Goal: Information Seeking & Learning: Learn about a topic

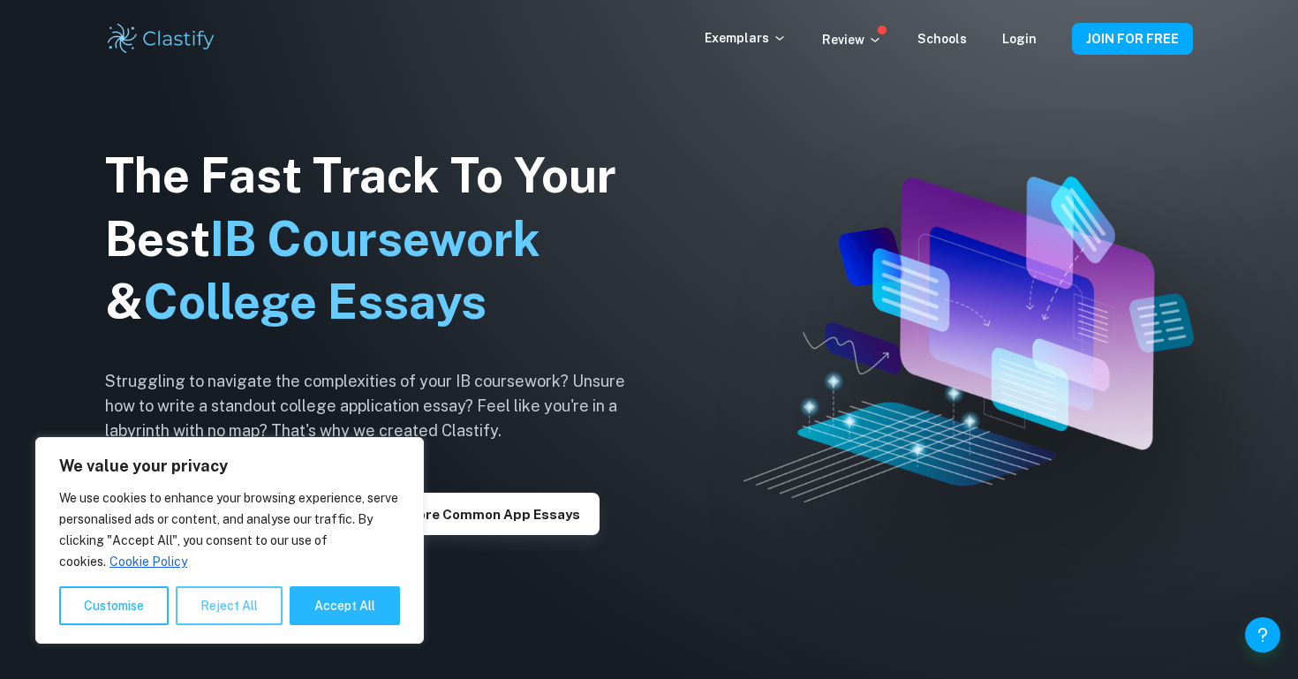
click at [241, 609] on button "Reject All" at bounding box center [229, 605] width 107 height 39
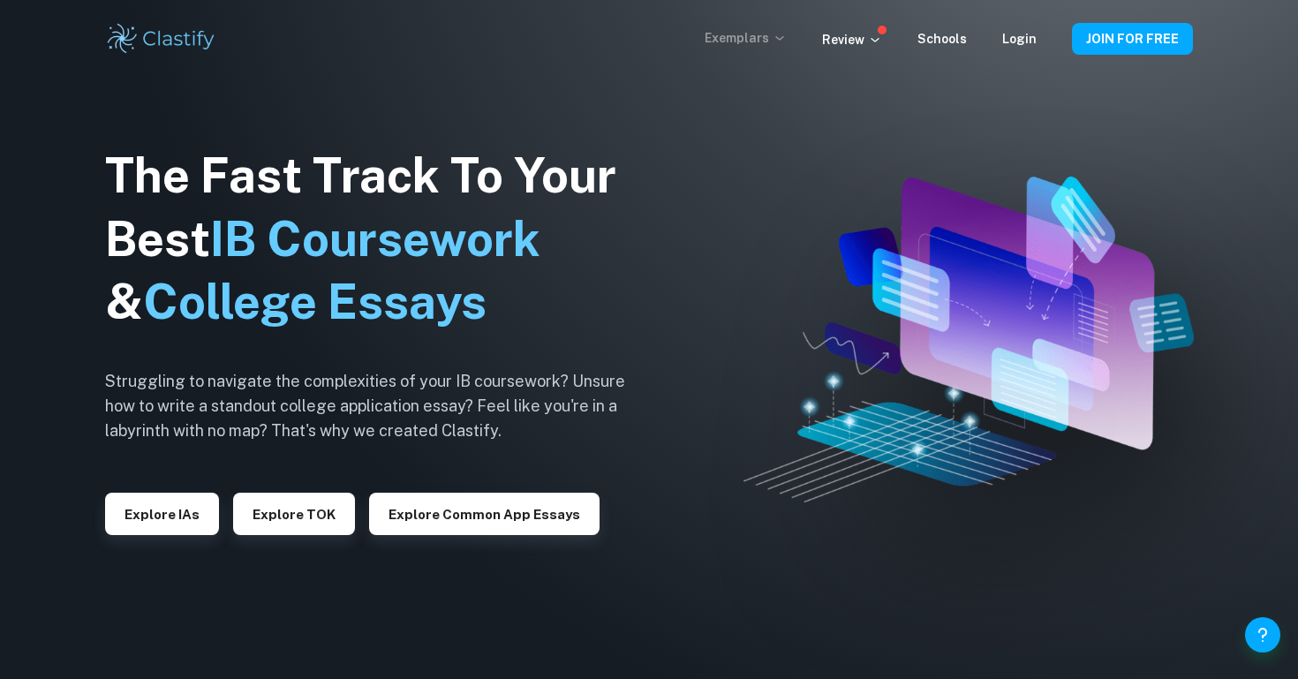
click at [755, 36] on p "Exemplars" at bounding box center [746, 37] width 82 height 19
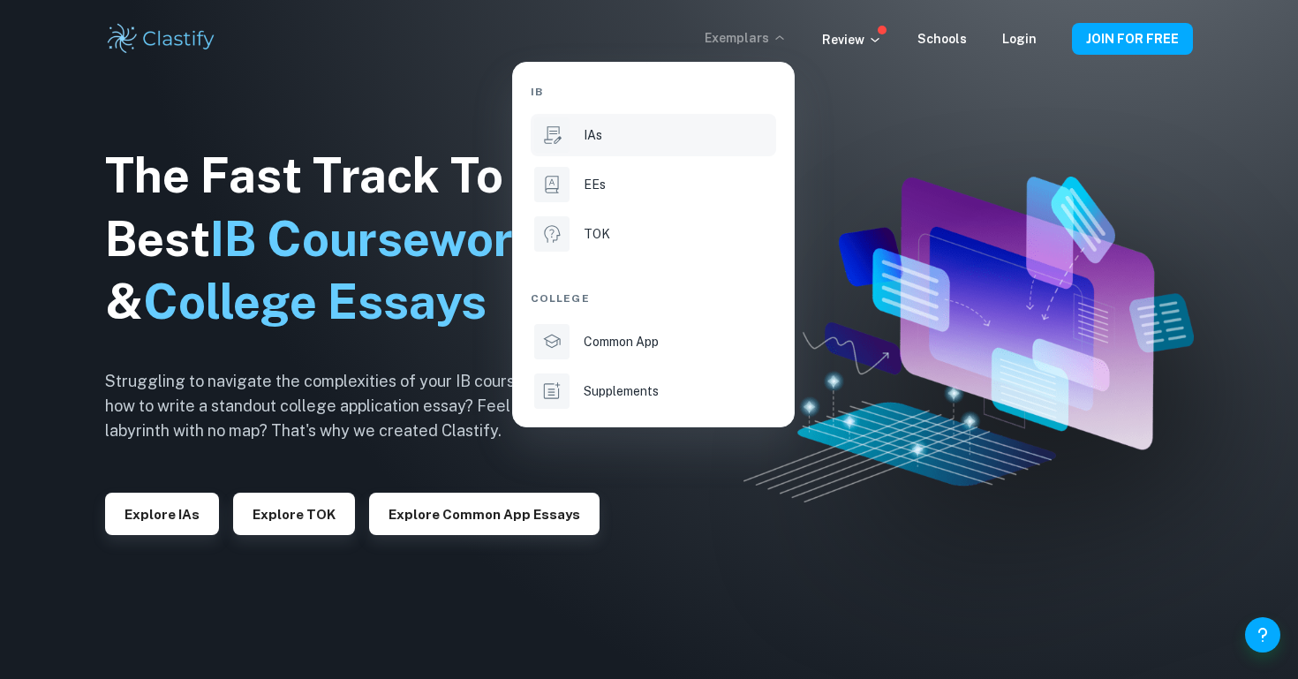
click at [591, 129] on p "IAs" at bounding box center [593, 134] width 19 height 19
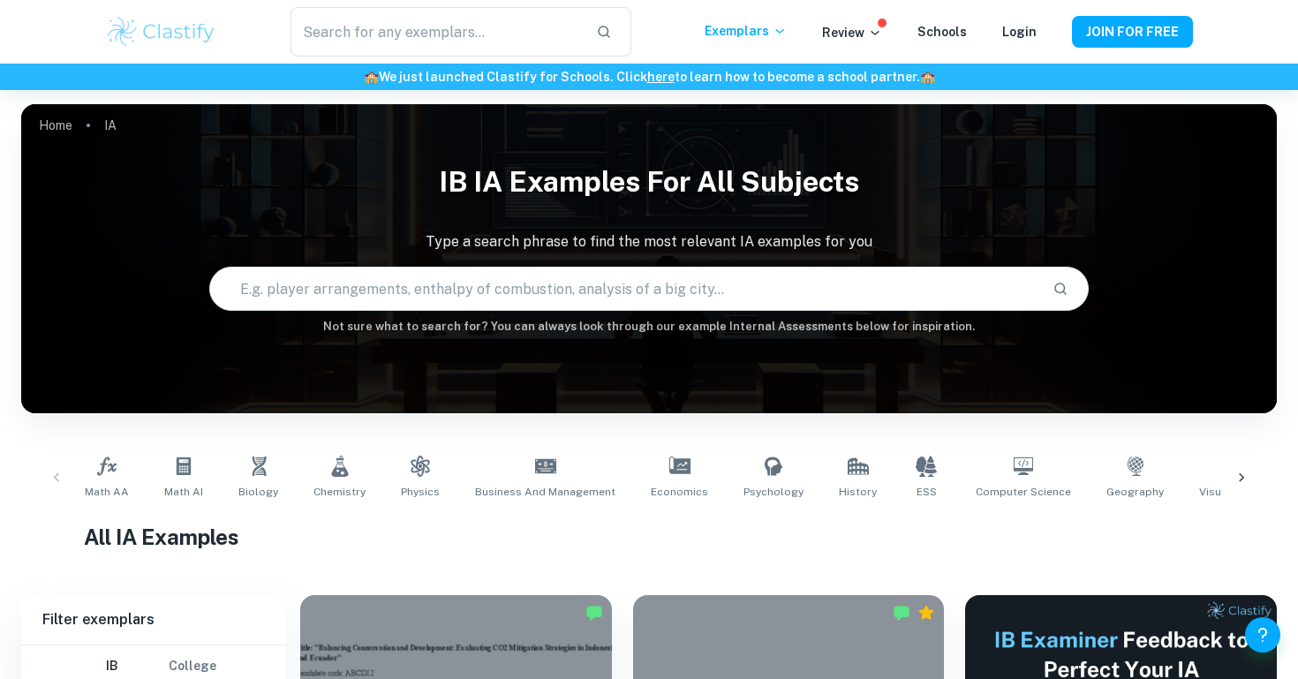
scroll to position [276, 0]
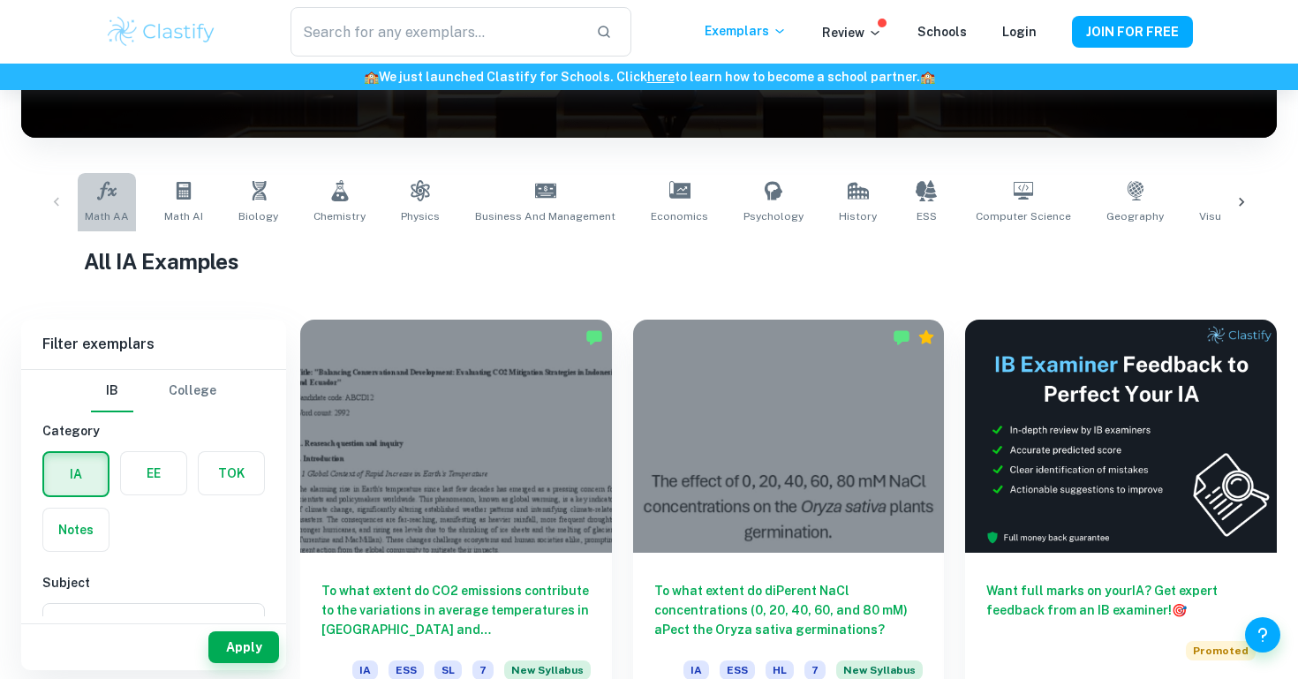
click at [109, 214] on span "Math AA" at bounding box center [107, 216] width 44 height 16
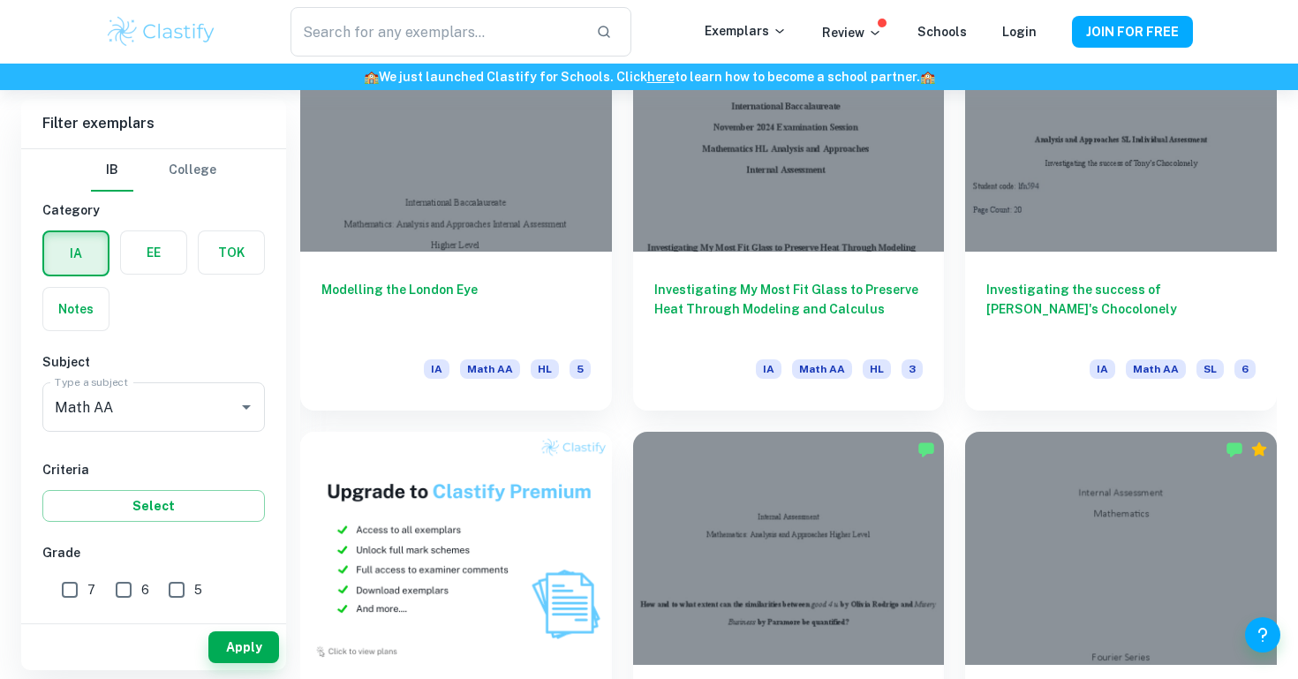
scroll to position [986, 0]
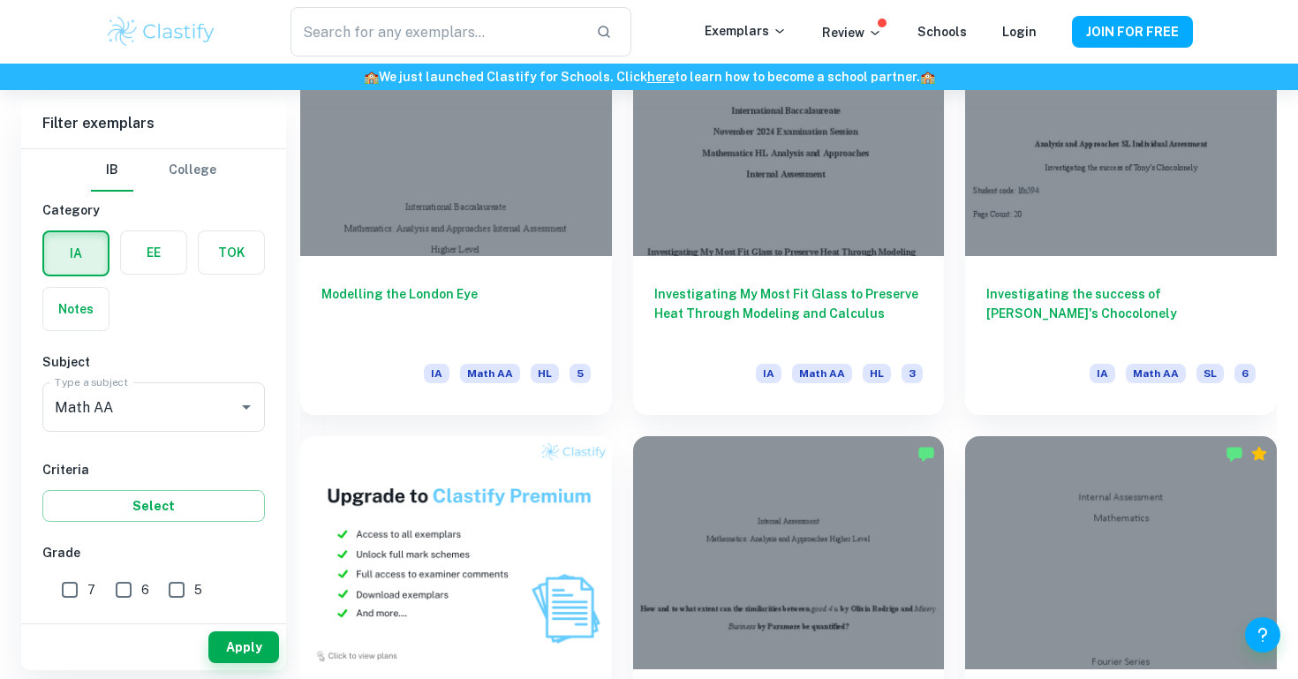
click at [956, 415] on div "Fourier Series IA Math AA HL 5" at bounding box center [1110, 621] width 333 height 413
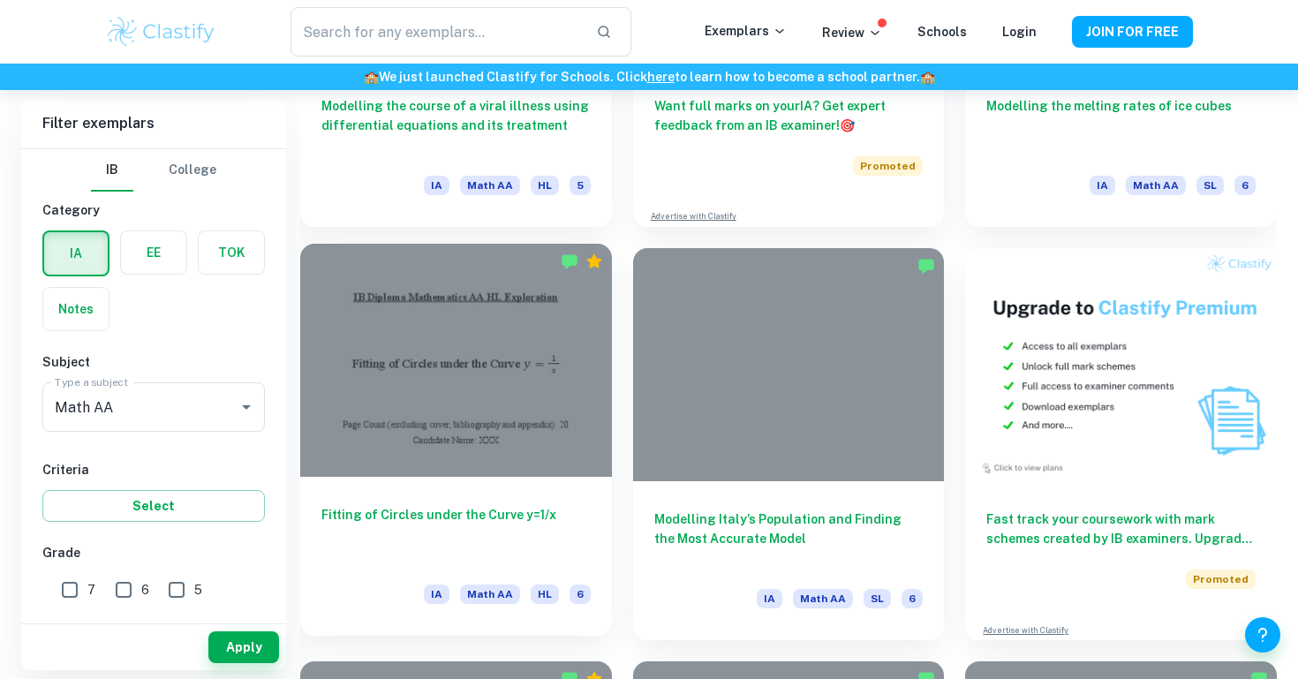
scroll to position [5314, 0]
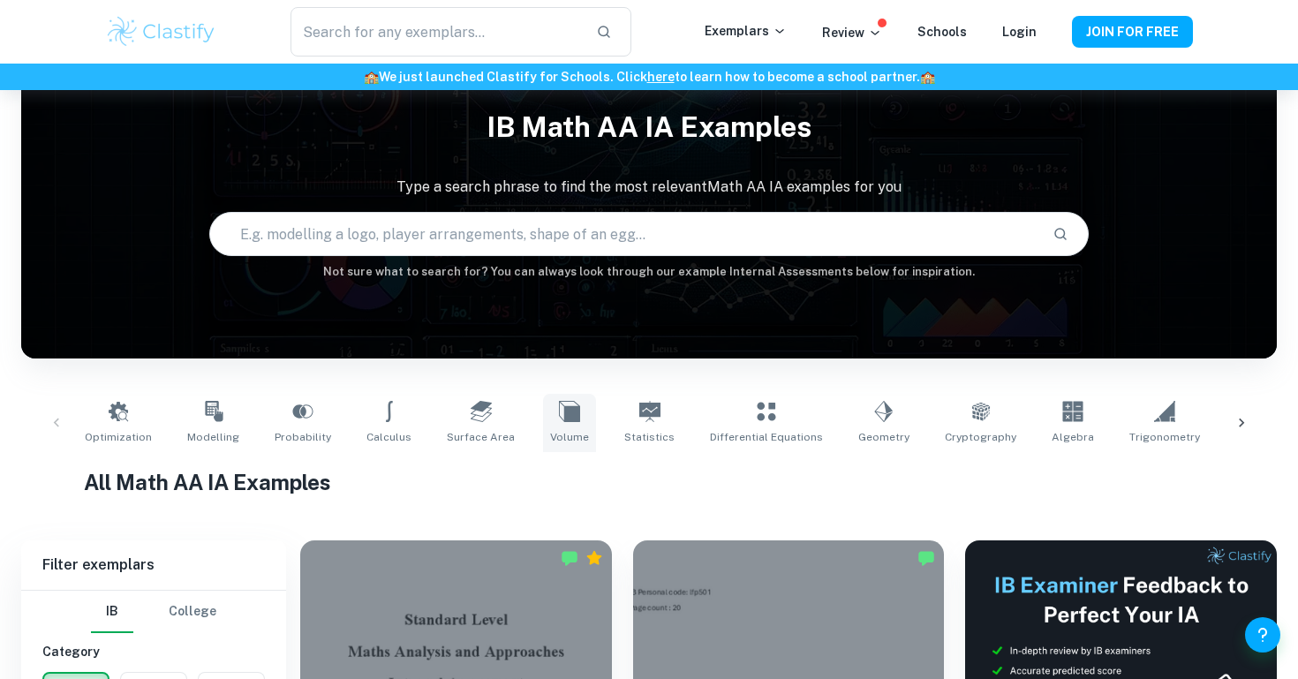
scroll to position [54, 0]
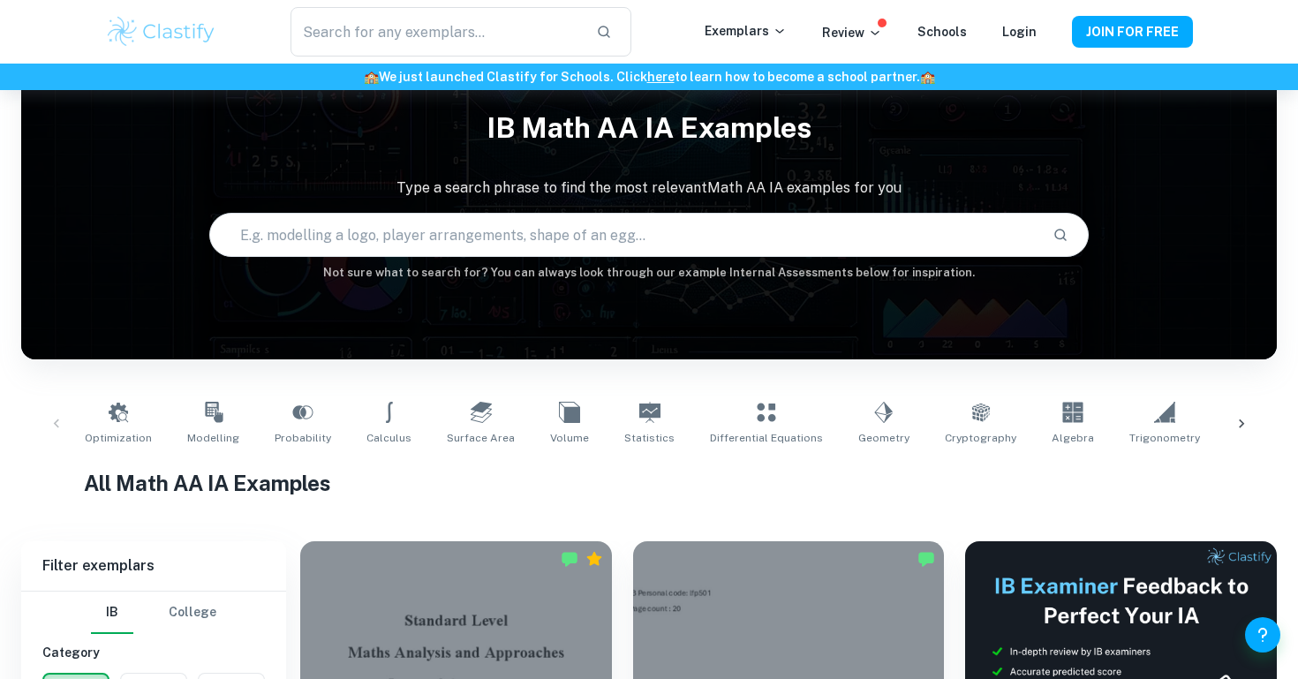
drag, startPoint x: 218, startPoint y: 420, endPoint x: 37, endPoint y: 449, distance: 183.2
click at [218, 420] on link "Modelling" at bounding box center [213, 424] width 66 height 58
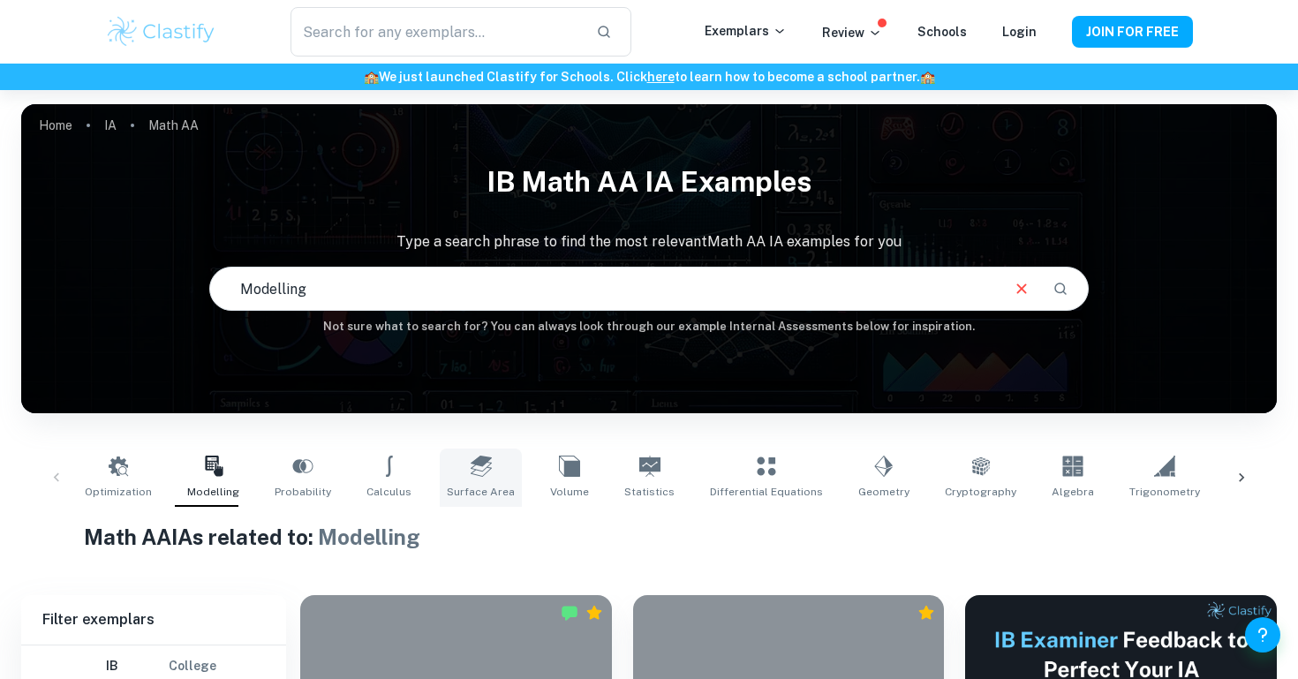
click at [471, 470] on icon at bounding box center [481, 466] width 21 height 21
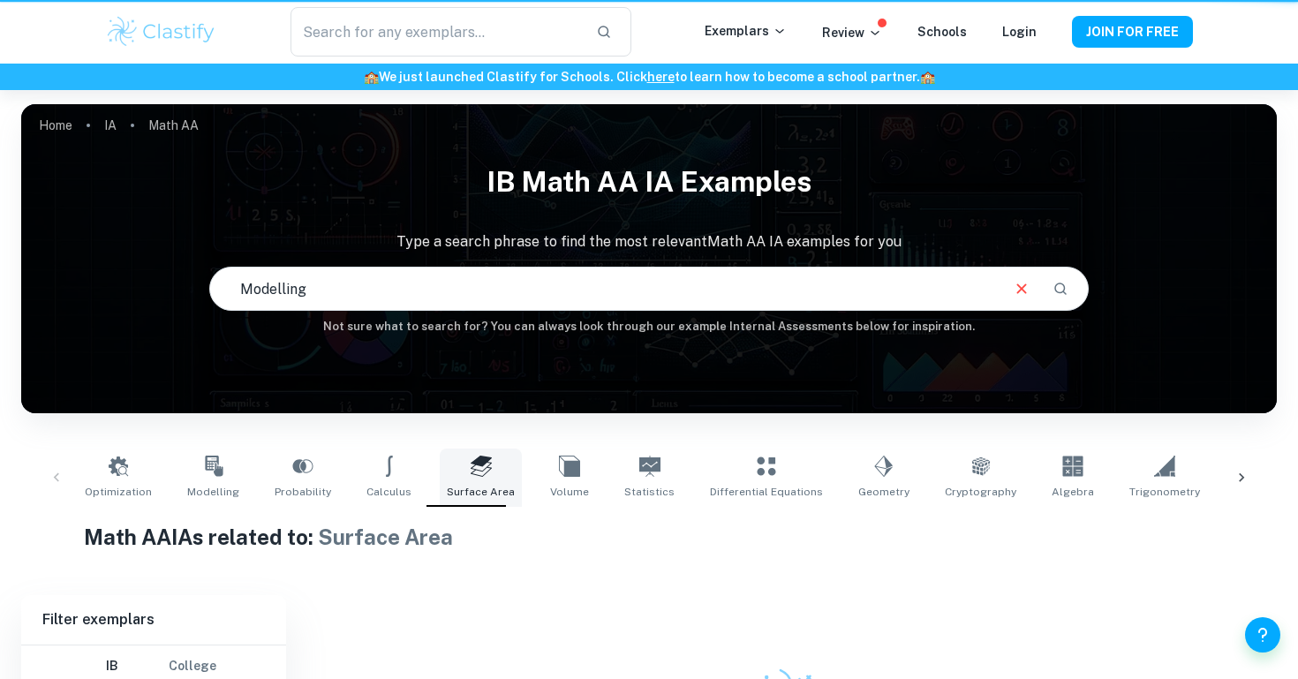
type input "Surface Area"
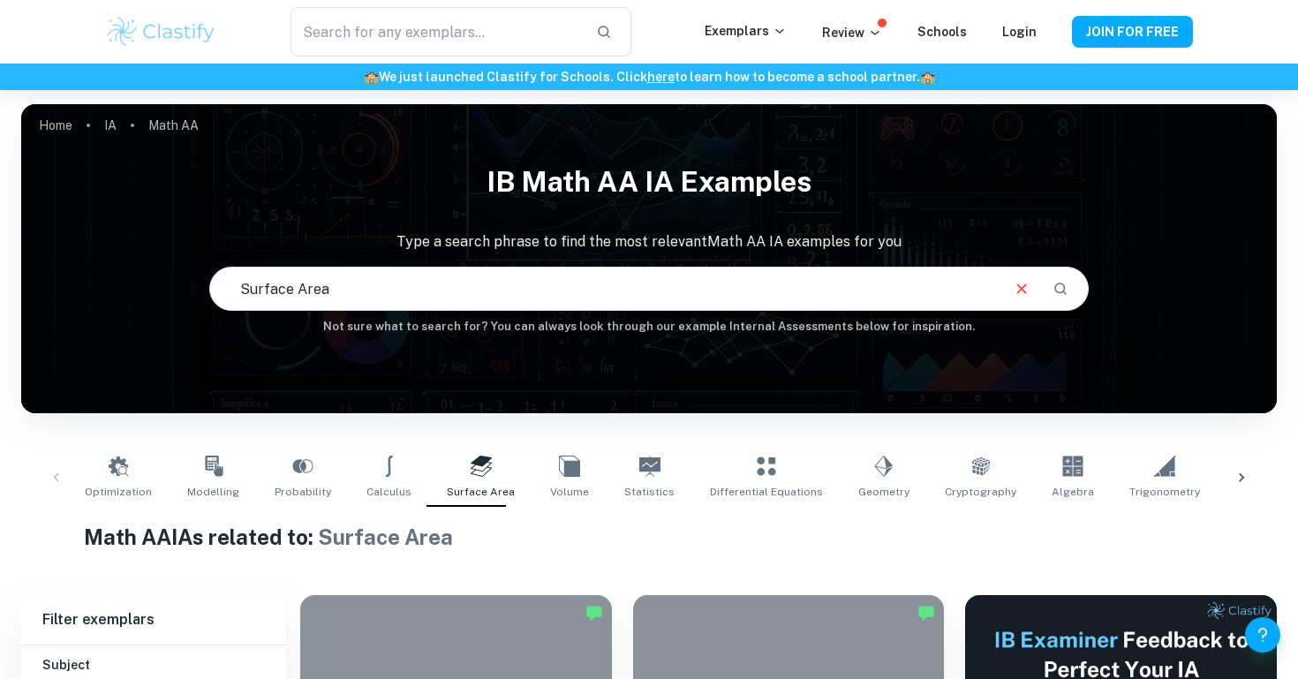
scroll to position [32, 0]
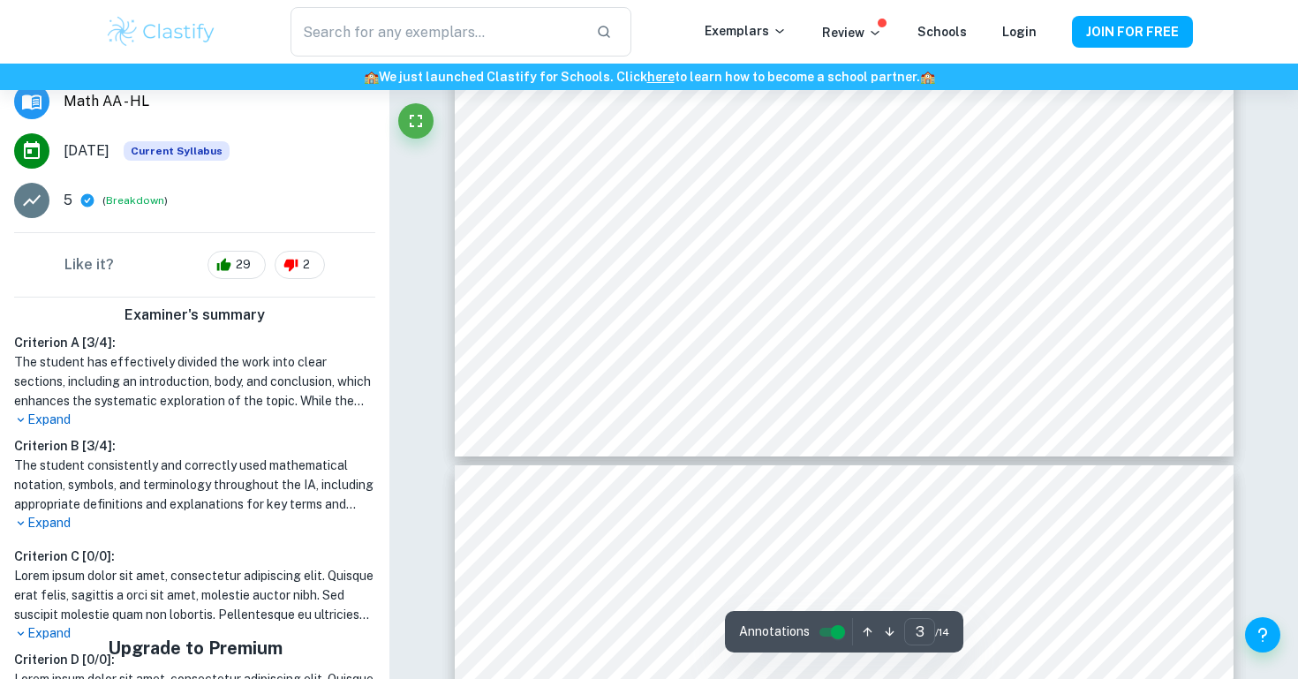
scroll to position [3266, 0]
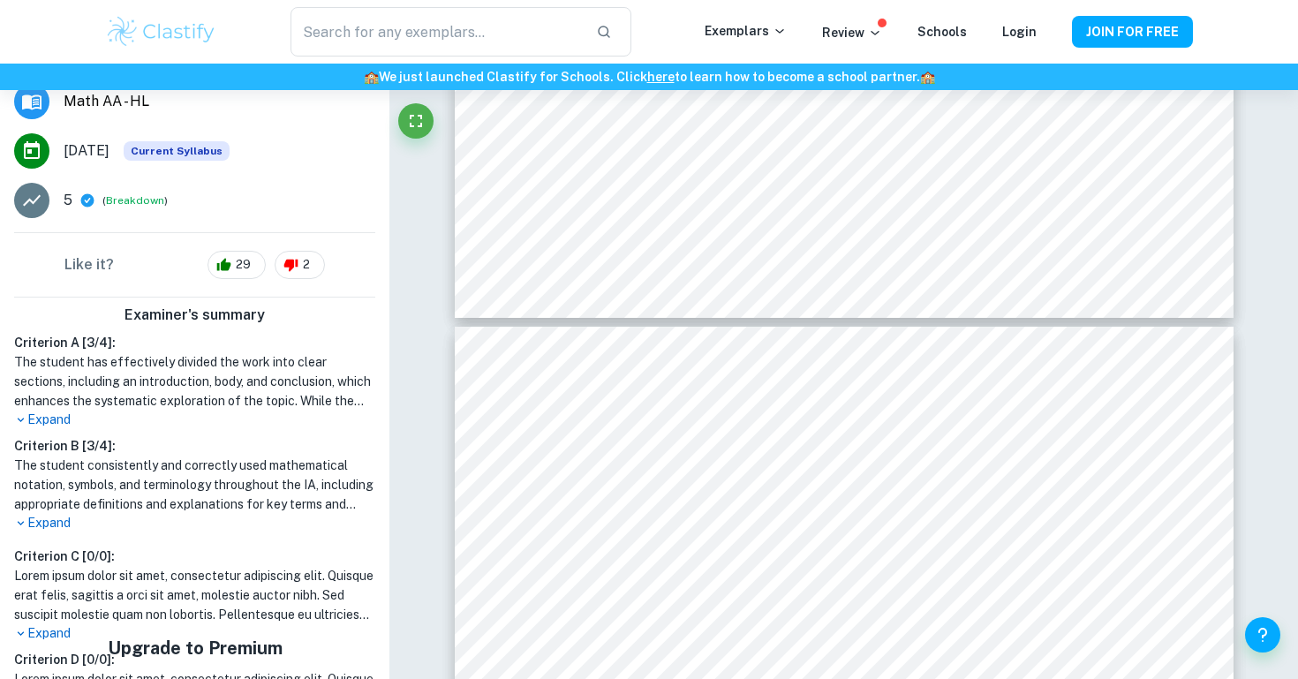
type input "4"
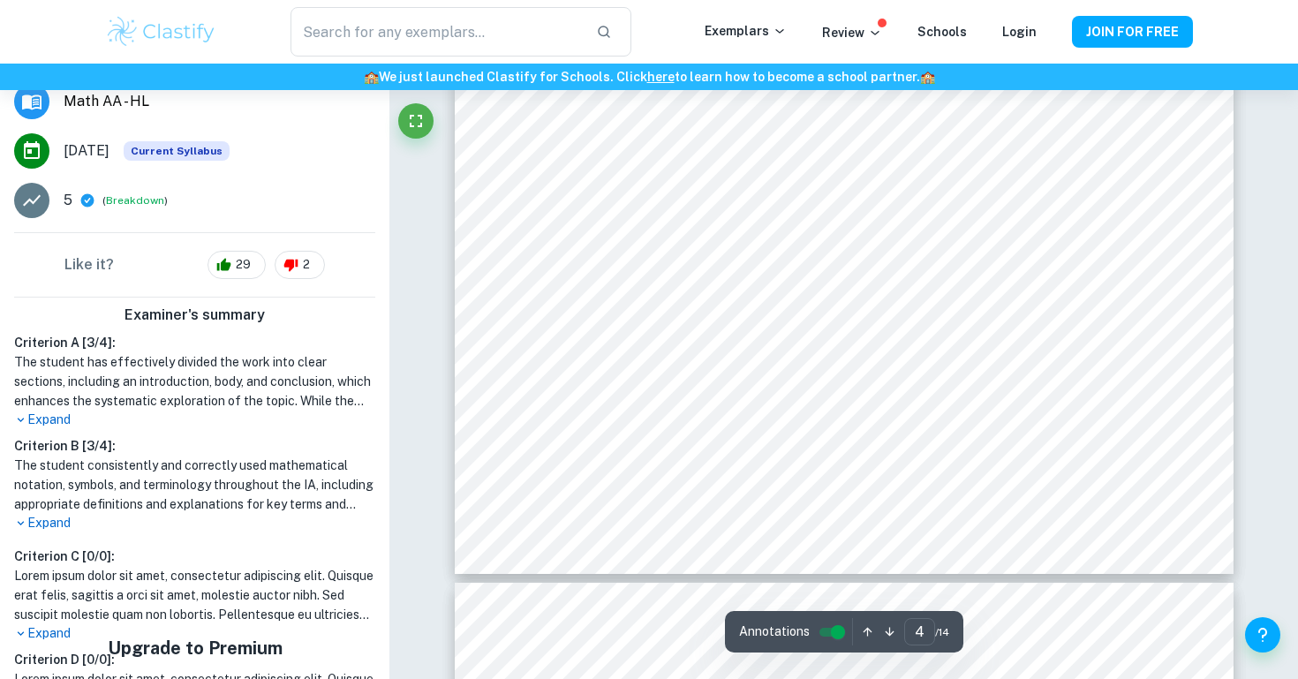
scroll to position [4213, 0]
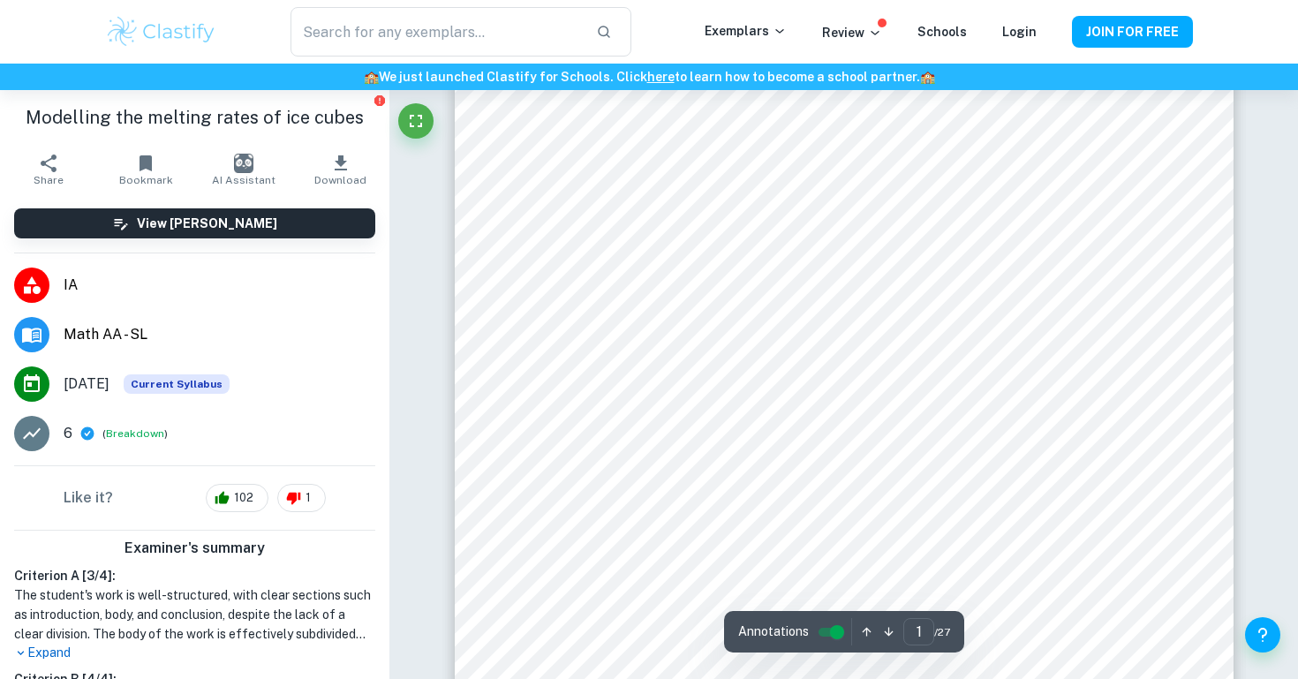
scroll to position [125, 1]
type input "2"
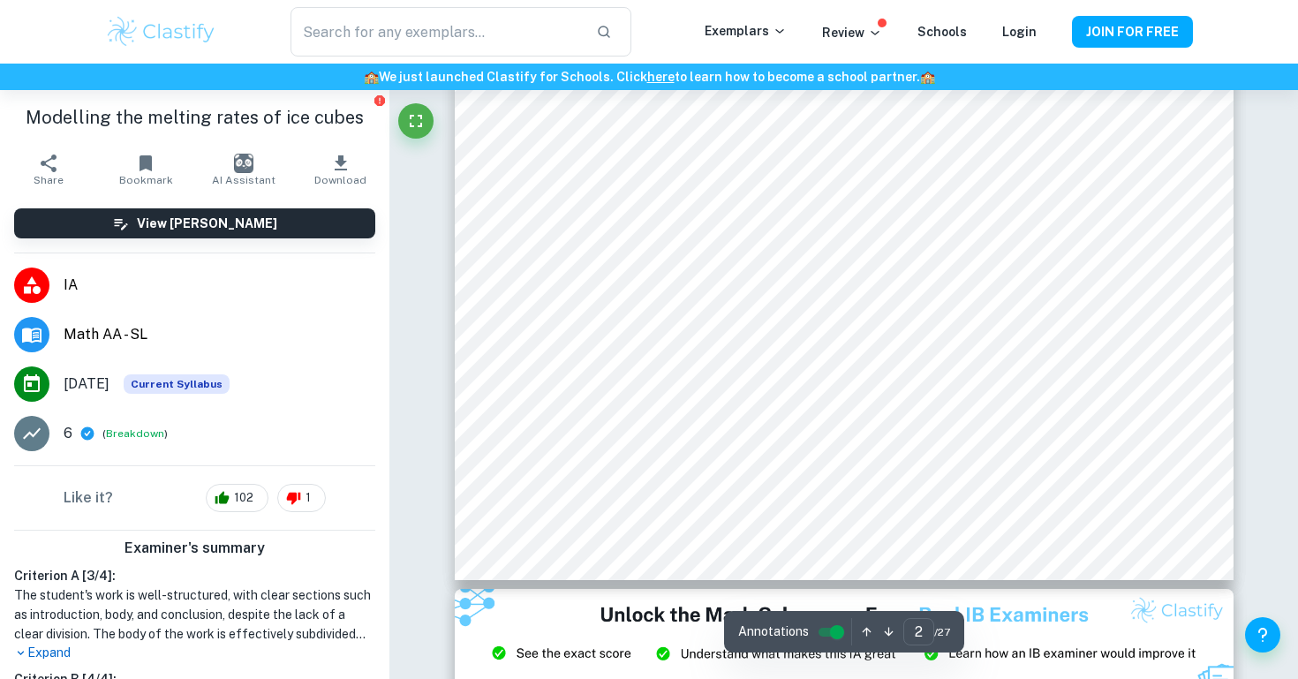
scroll to position [1916, 0]
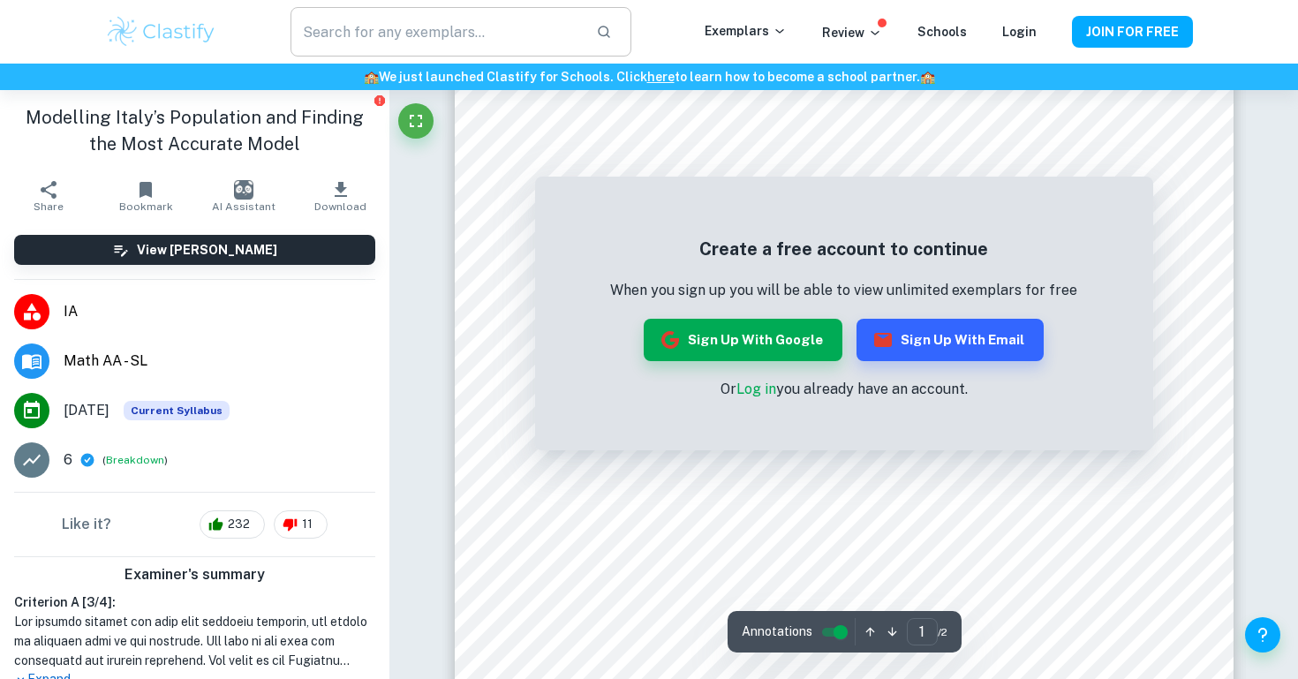
scroll to position [202, 0]
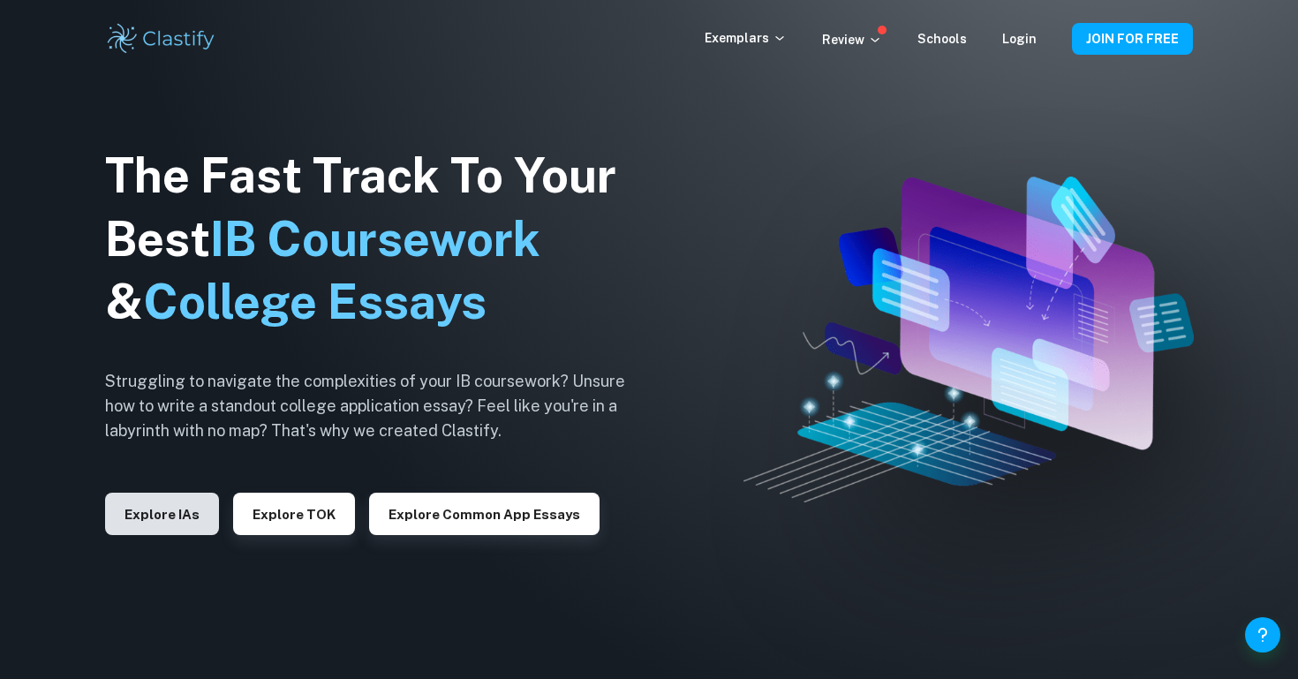
click at [175, 506] on button "Explore IAs" at bounding box center [162, 514] width 114 height 42
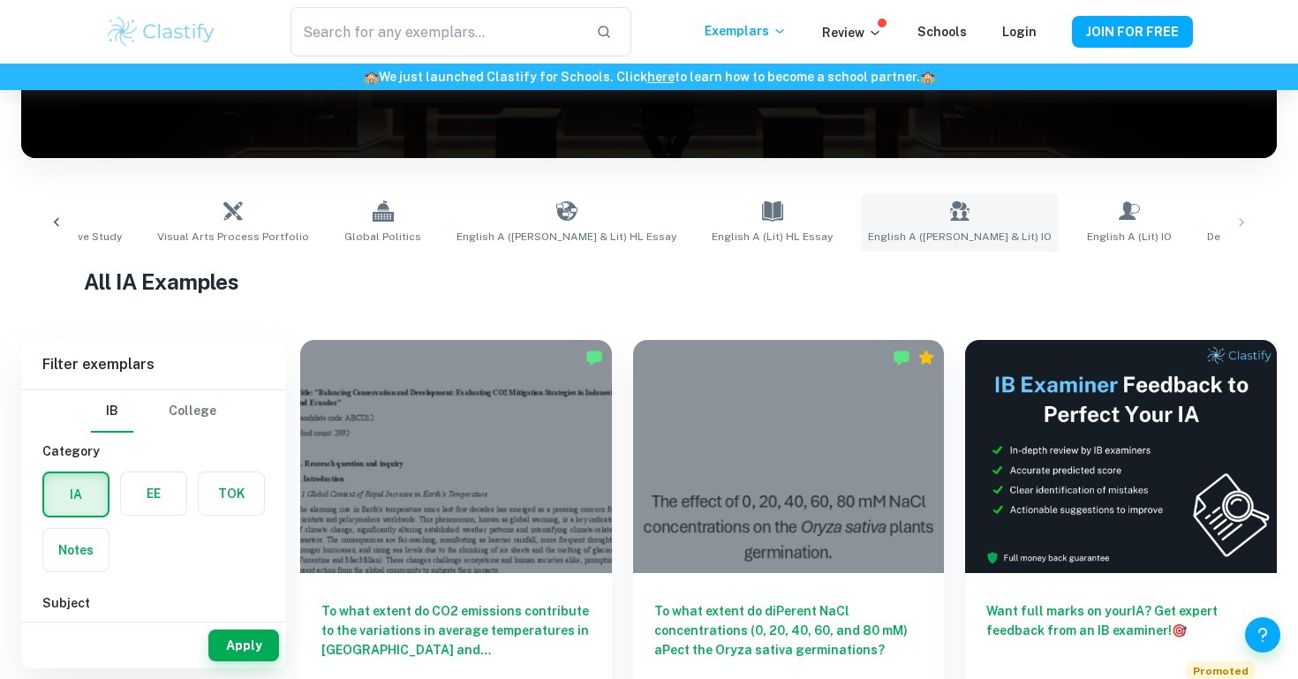
scroll to position [397, 0]
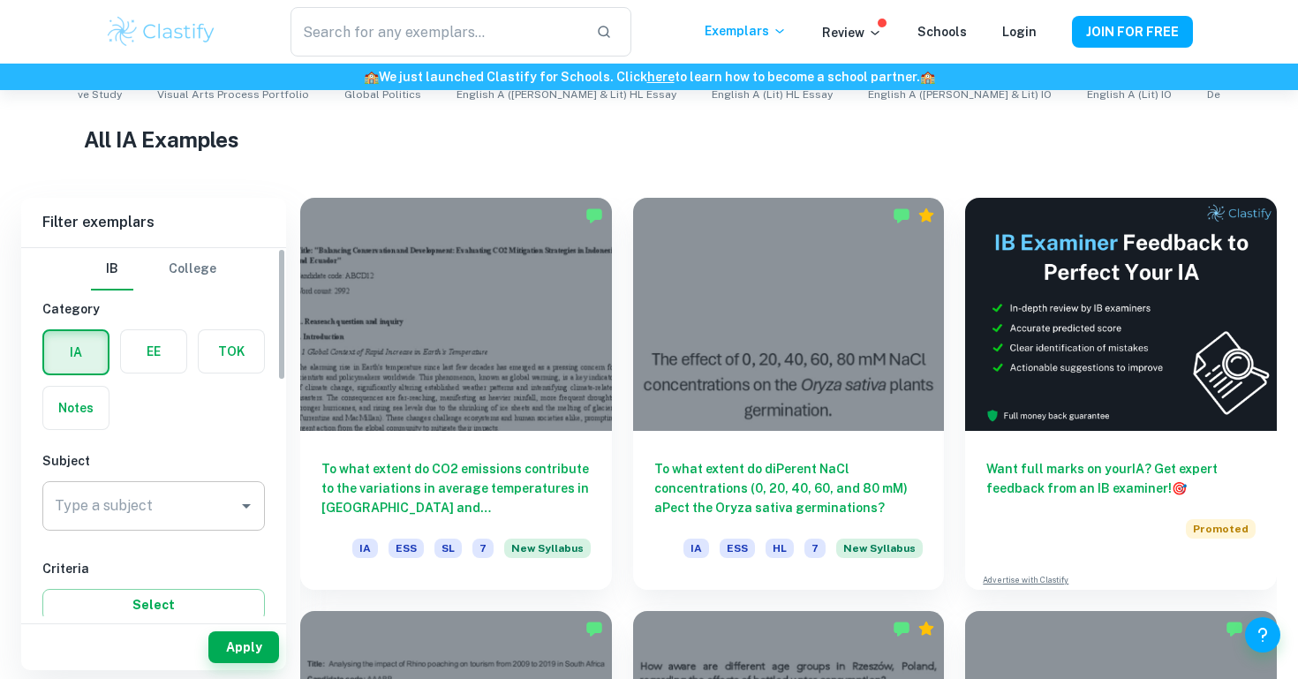
click at [213, 511] on input "Type a subject" at bounding box center [140, 506] width 180 height 34
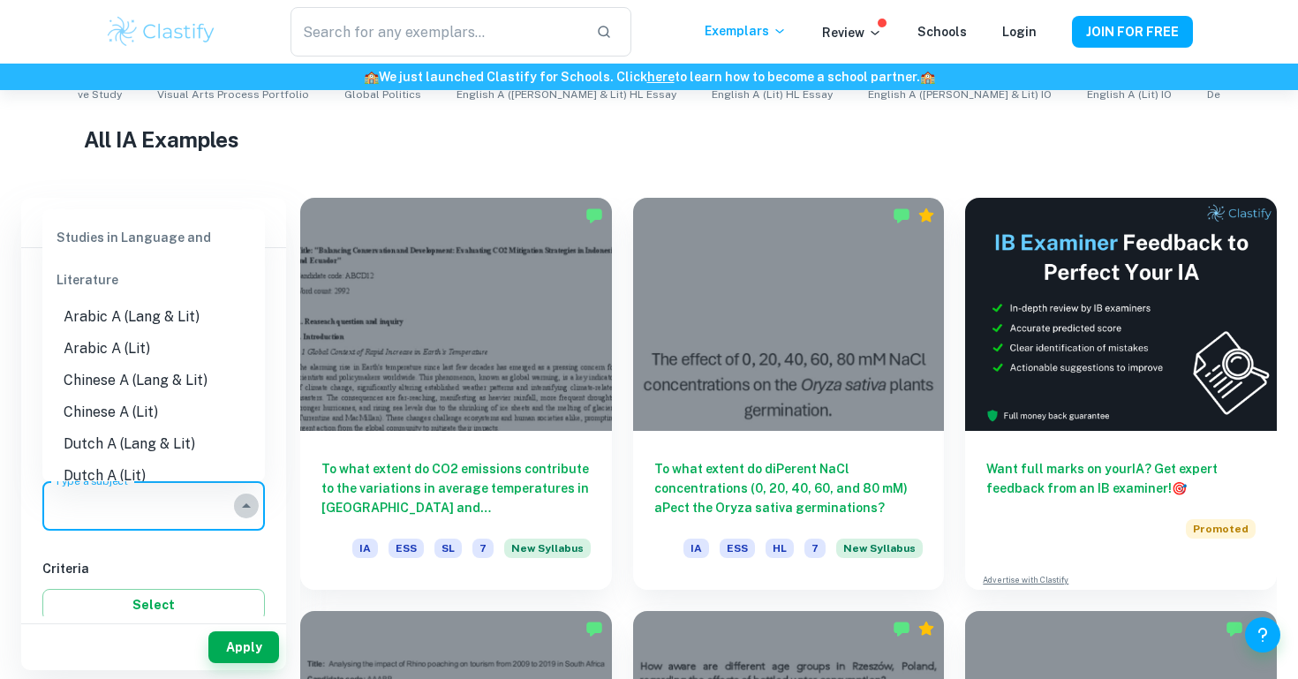
click at [250, 500] on icon "Close" at bounding box center [246, 505] width 21 height 21
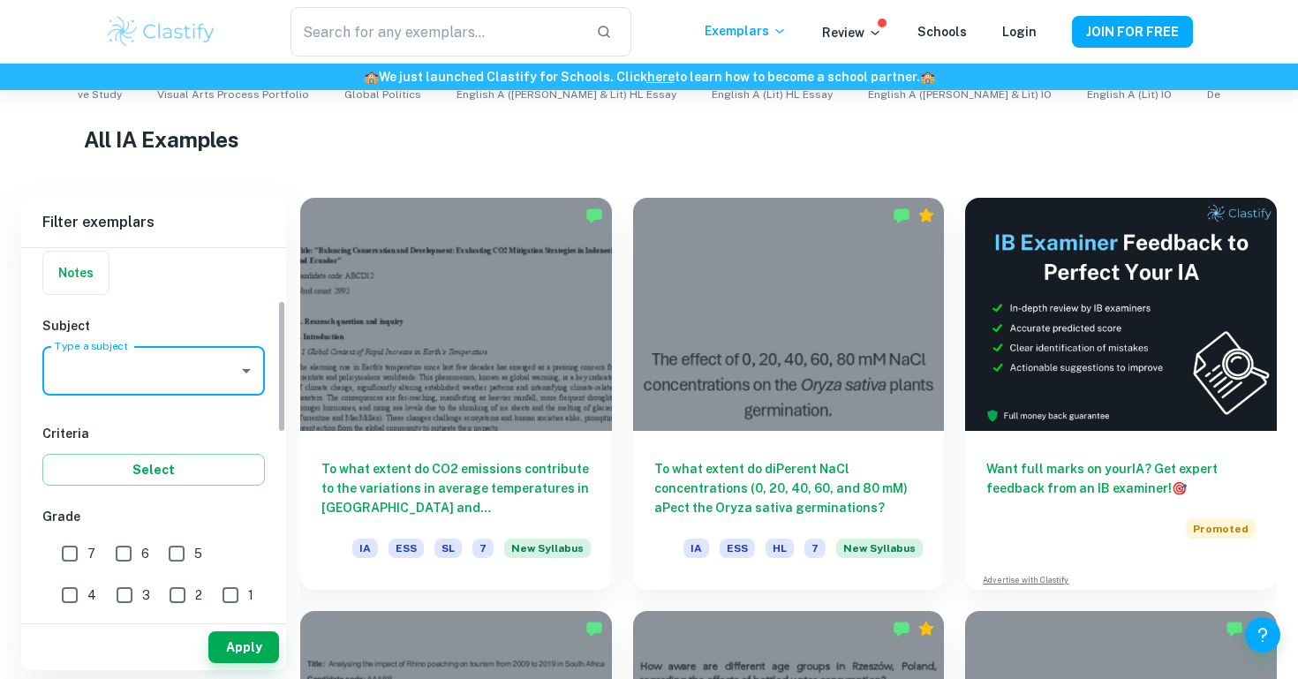
scroll to position [163, 0]
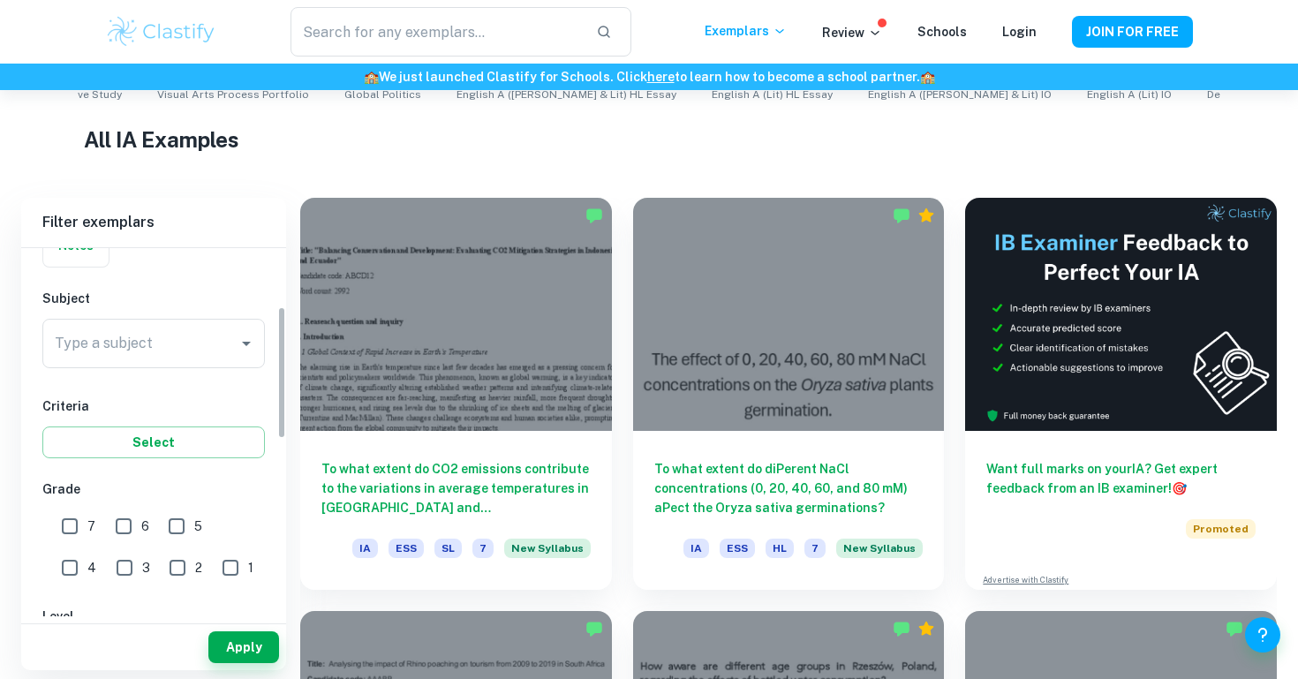
click at [246, 338] on icon "Open" at bounding box center [246, 343] width 21 height 21
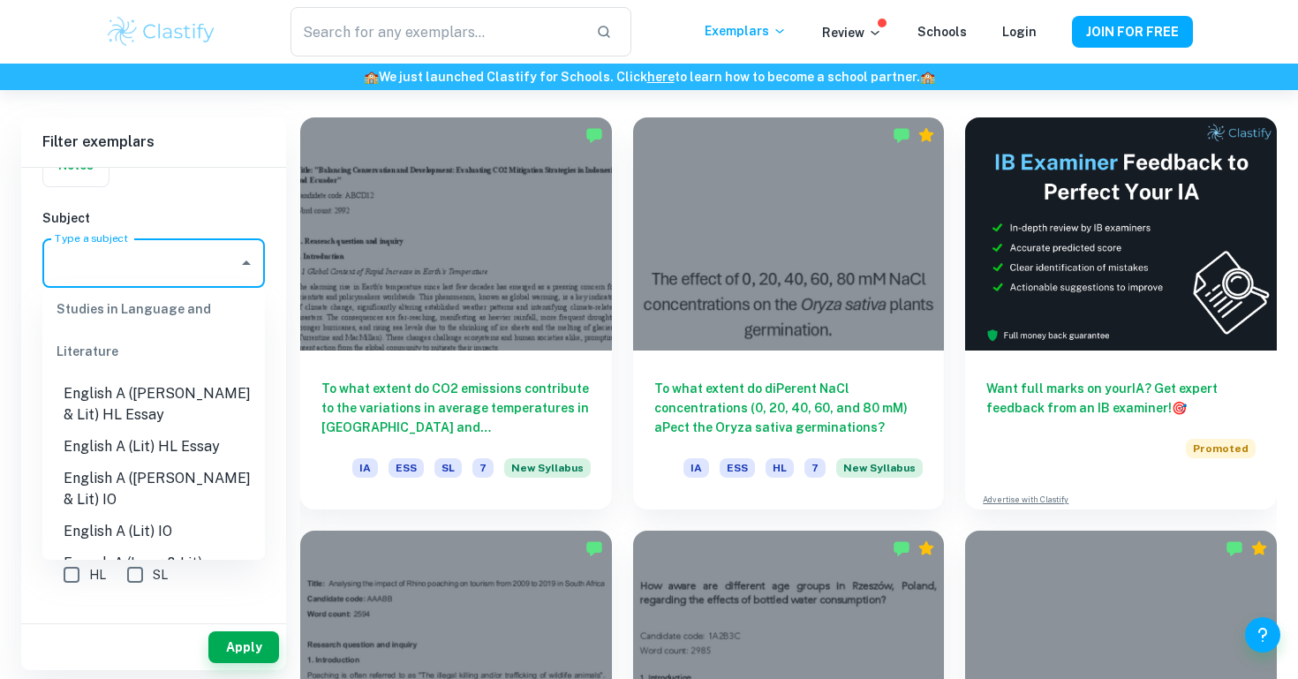
scroll to position [187, 0]
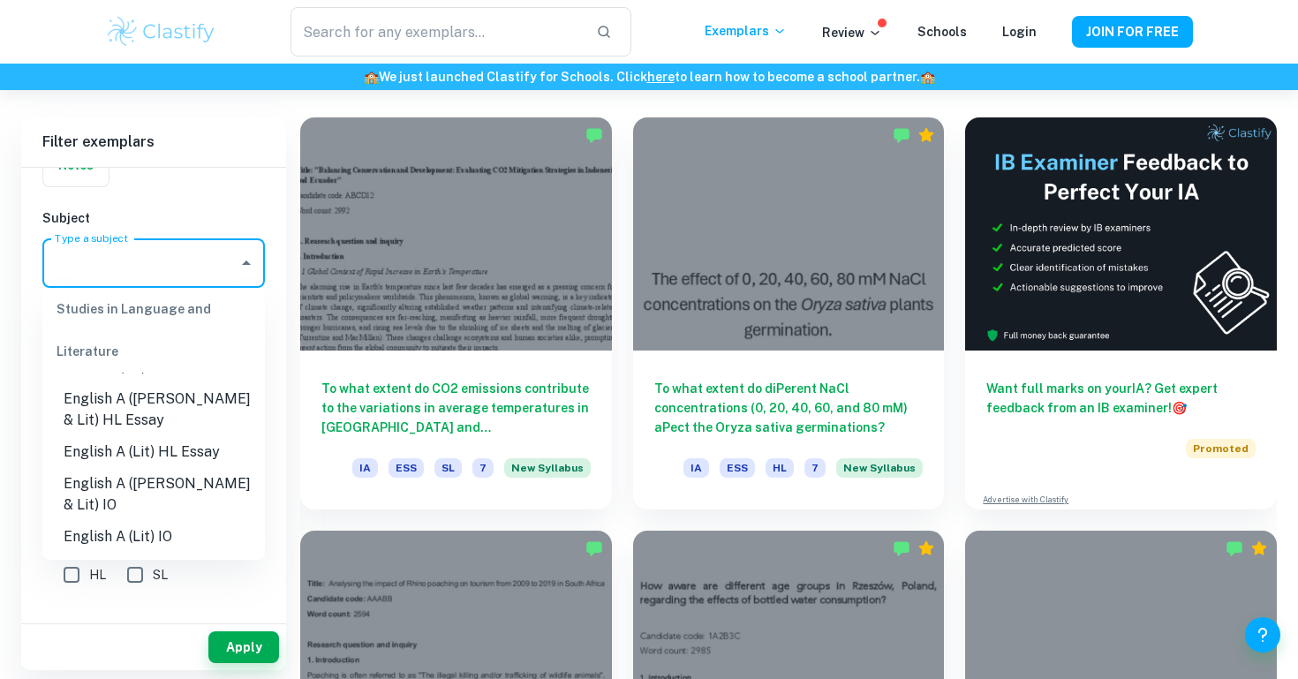
click at [217, 417] on li "English A ([PERSON_NAME] & Lit) HL Essay" at bounding box center [153, 409] width 223 height 53
type input "English A ([PERSON_NAME] & Lit) HL Essay"
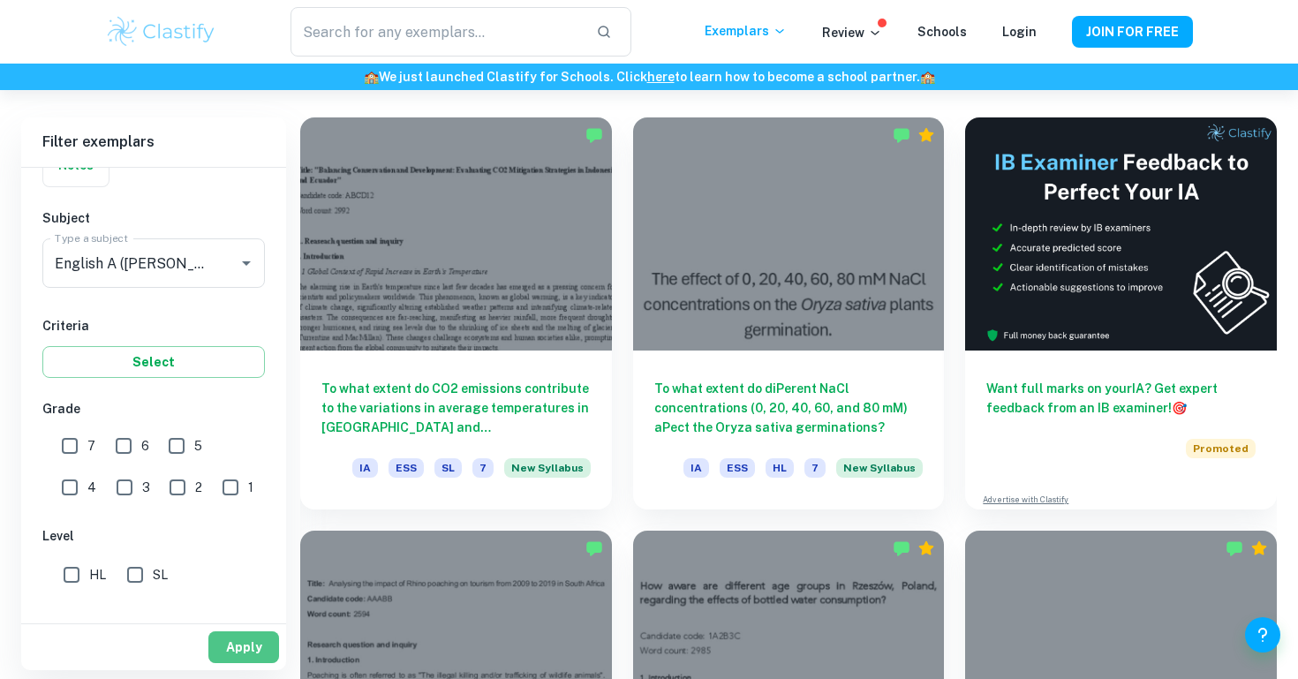
click at [255, 651] on button "Apply" at bounding box center [243, 647] width 71 height 32
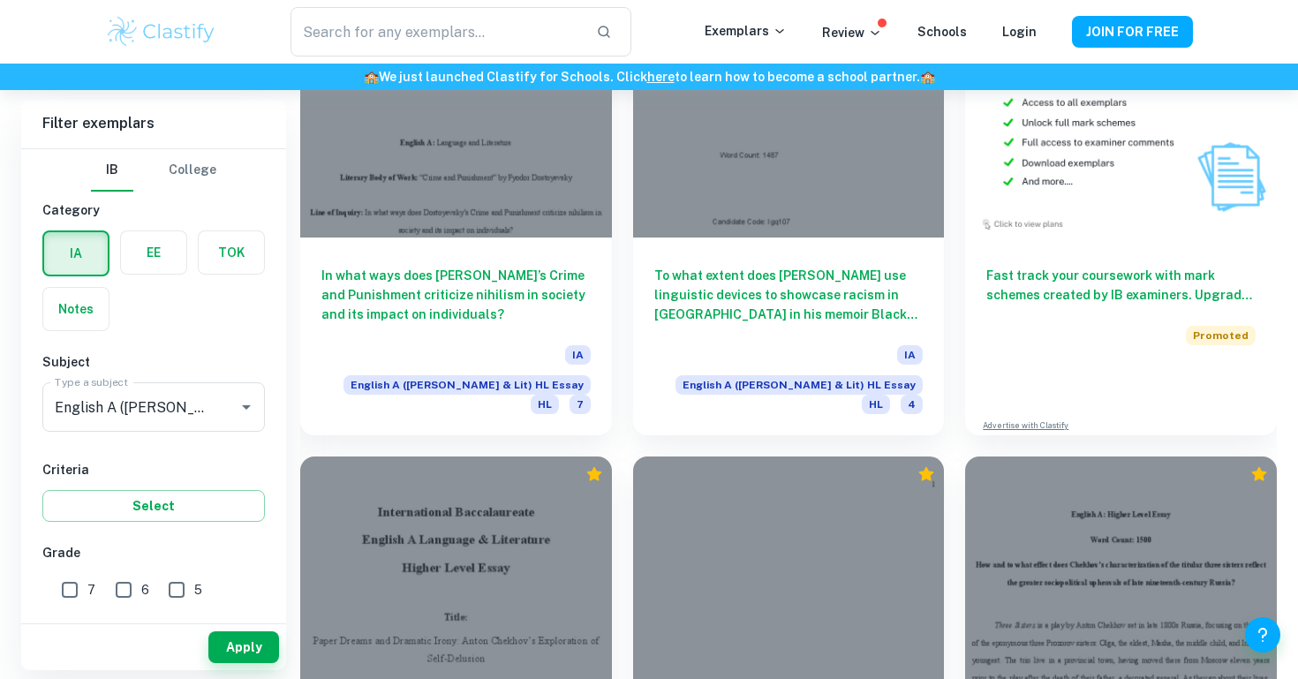
scroll to position [6027, 0]
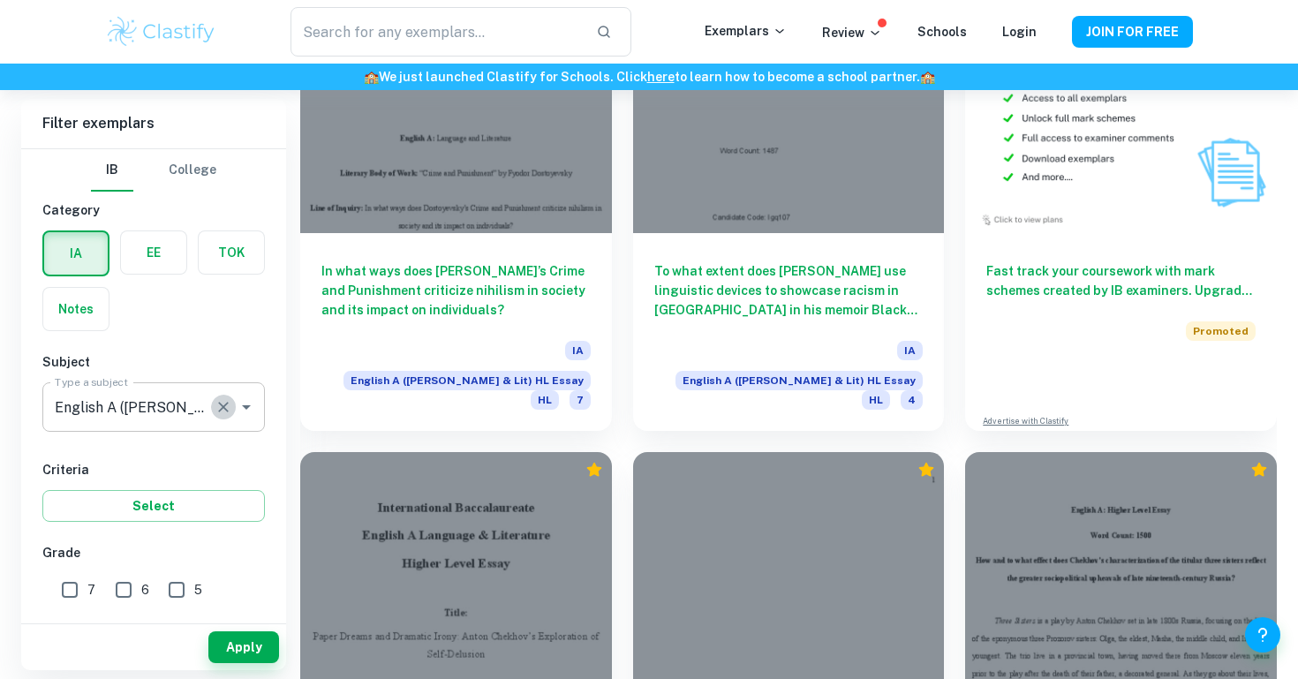
click at [223, 406] on icon "Clear" at bounding box center [223, 407] width 11 height 11
click at [245, 407] on icon "Open" at bounding box center [246, 407] width 9 height 4
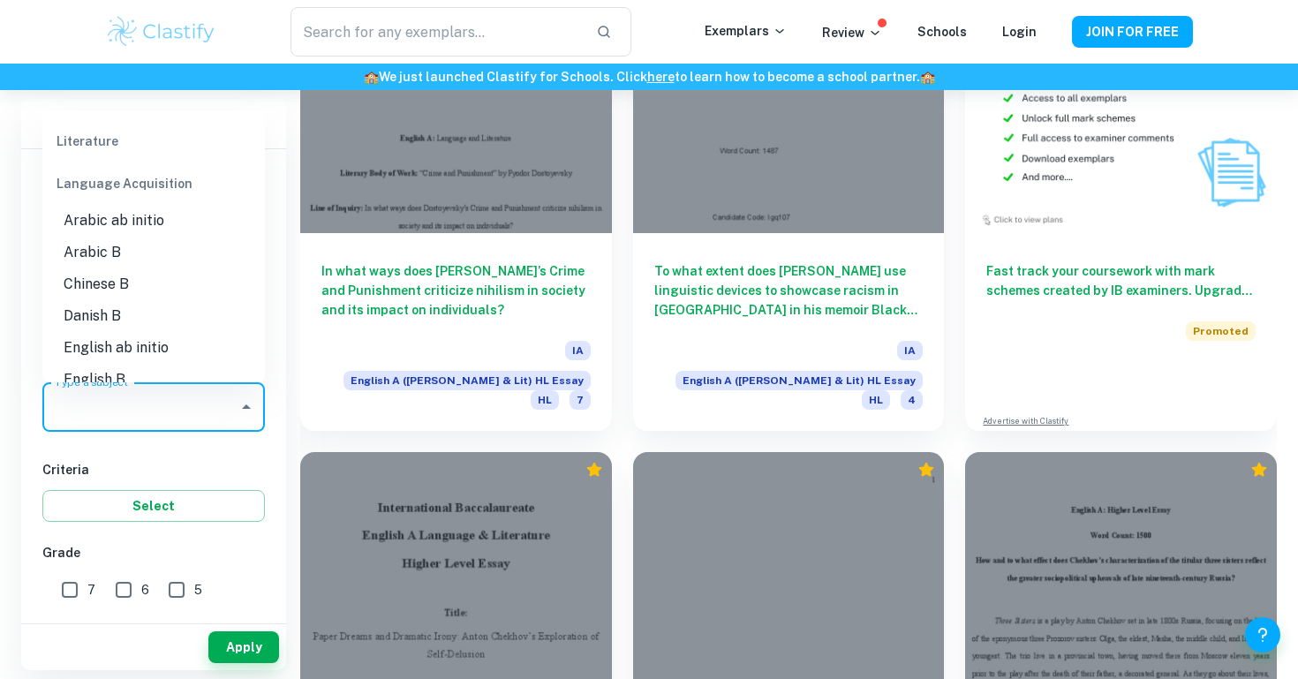
scroll to position [954, 0]
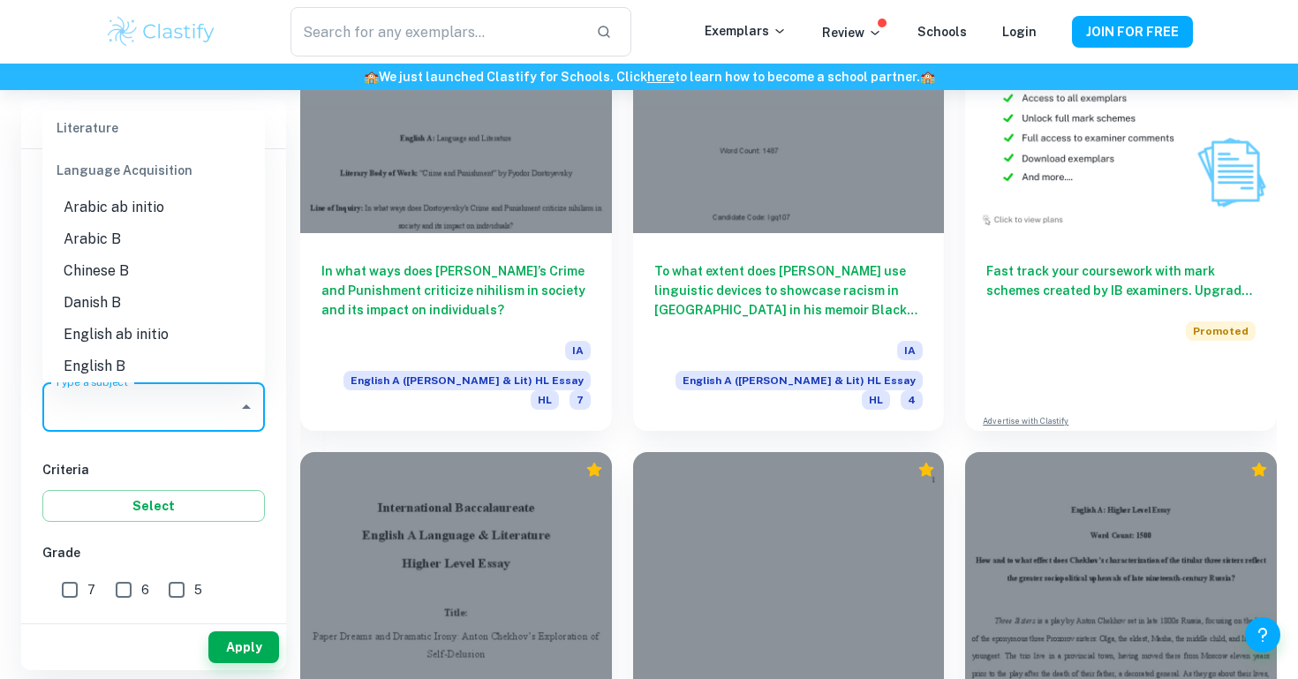
click at [170, 255] on li "Chinese B" at bounding box center [153, 271] width 223 height 32
type input "Chinese B"
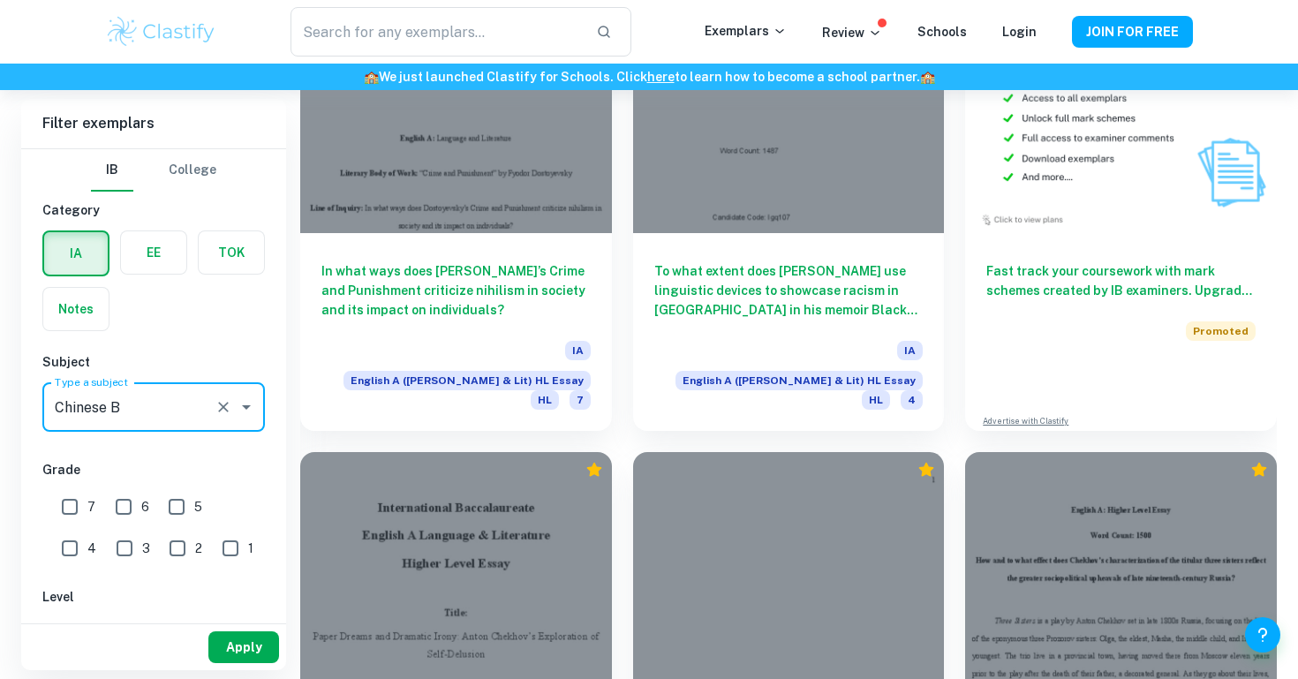
click at [253, 644] on button "Apply" at bounding box center [243, 647] width 71 height 32
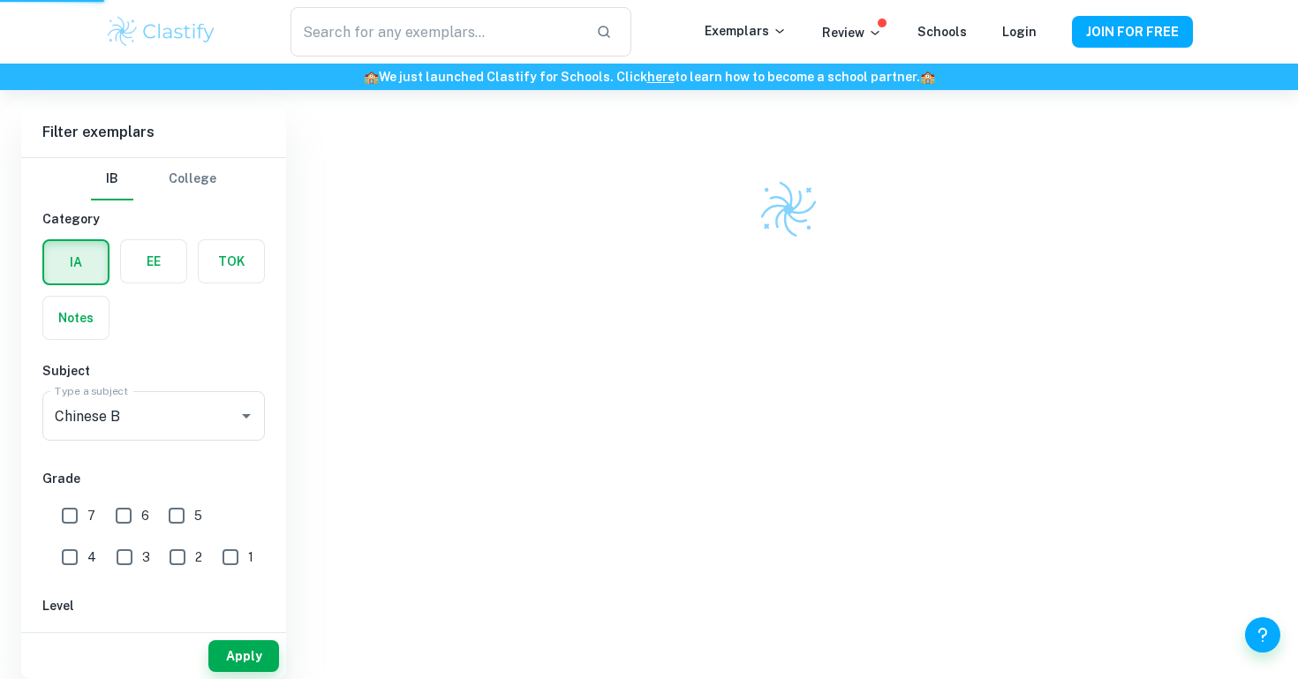
scroll to position [452, 0]
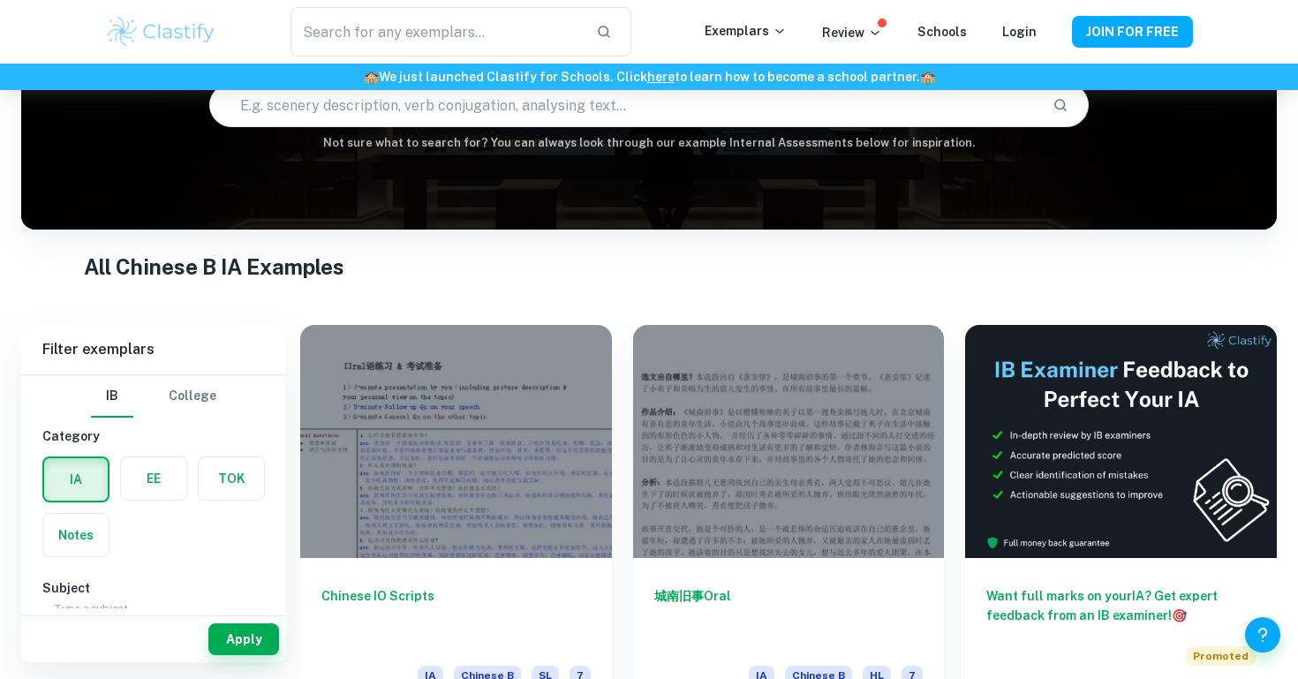
scroll to position [177, 0]
